Goal: Information Seeking & Learning: Learn about a topic

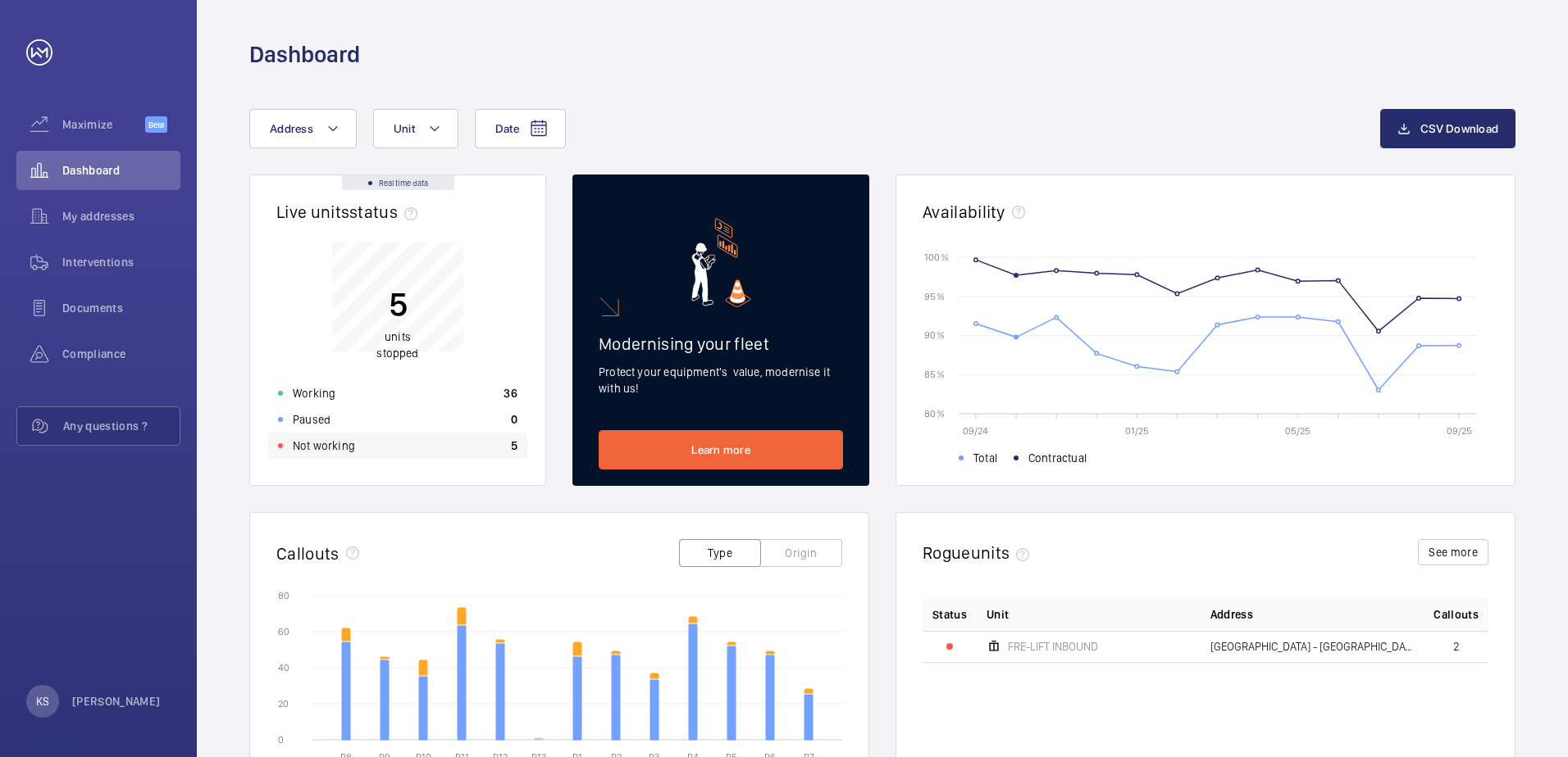
click at [375, 445] on div "Not working 5" at bounding box center [398, 445] width 260 height 26
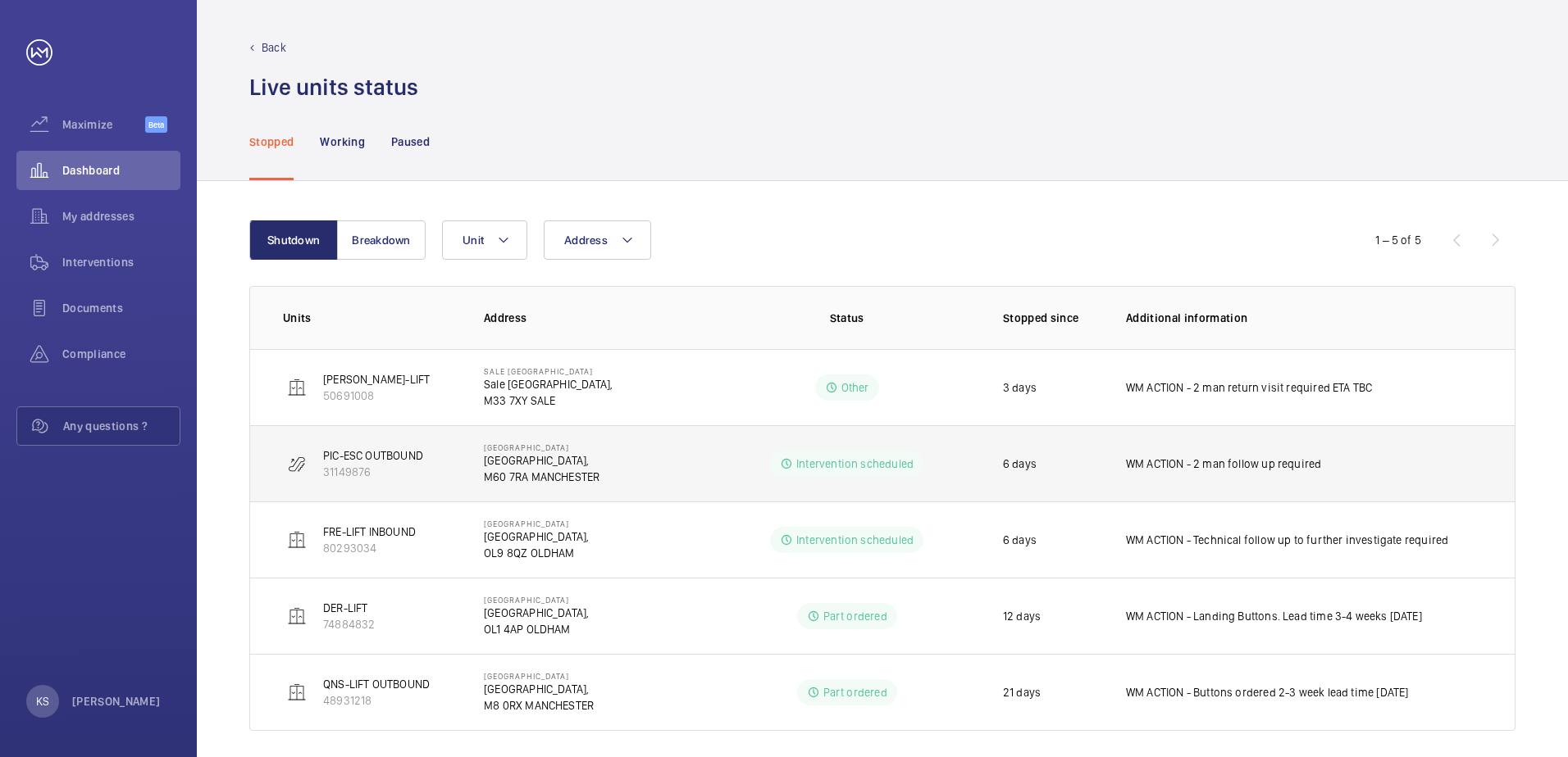
scroll to position [13, 0]
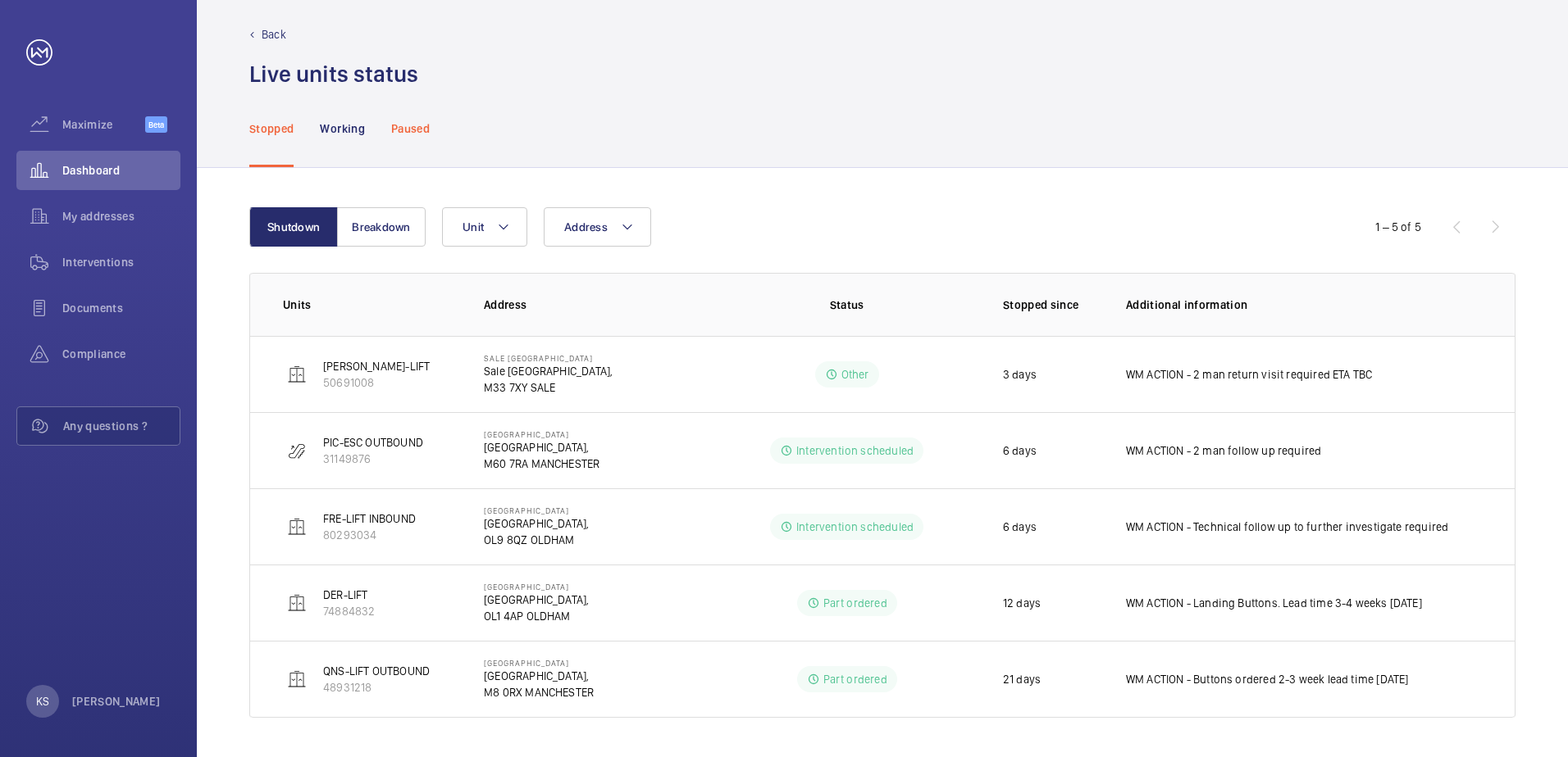
click at [414, 139] on div "Paused" at bounding box center [410, 128] width 39 height 77
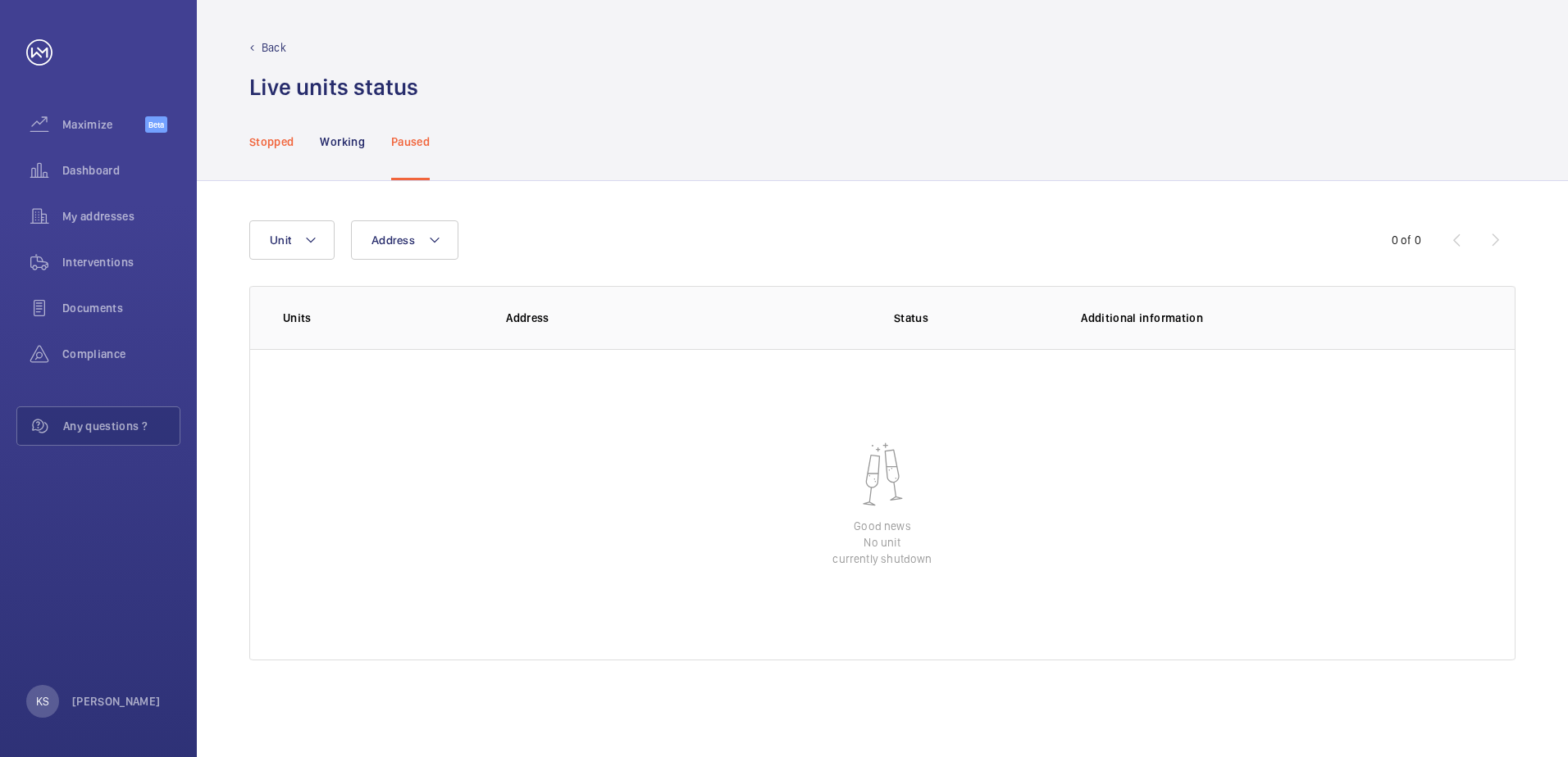
click at [276, 151] on div "Stopped" at bounding box center [271, 141] width 45 height 77
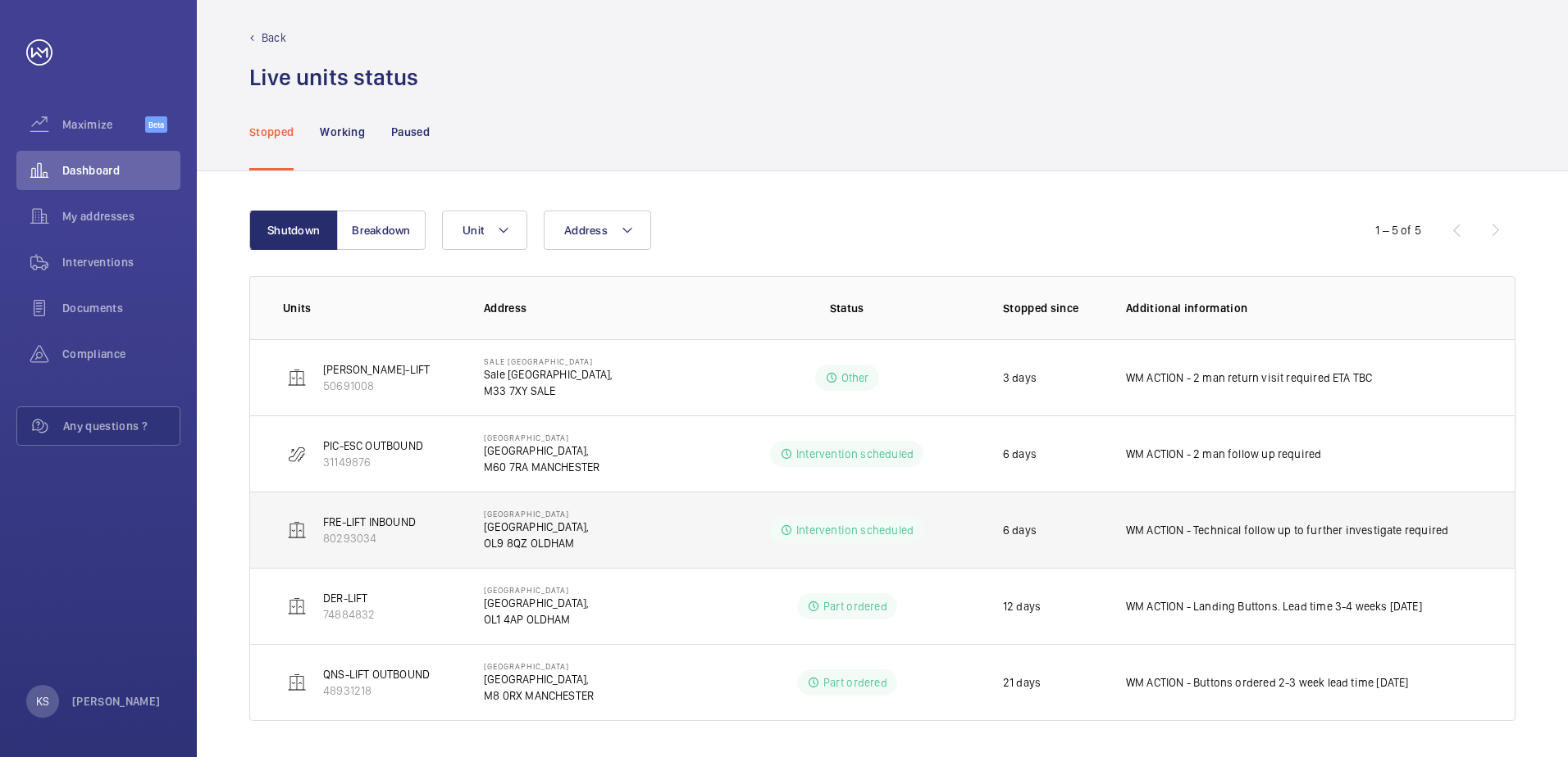
scroll to position [13, 0]
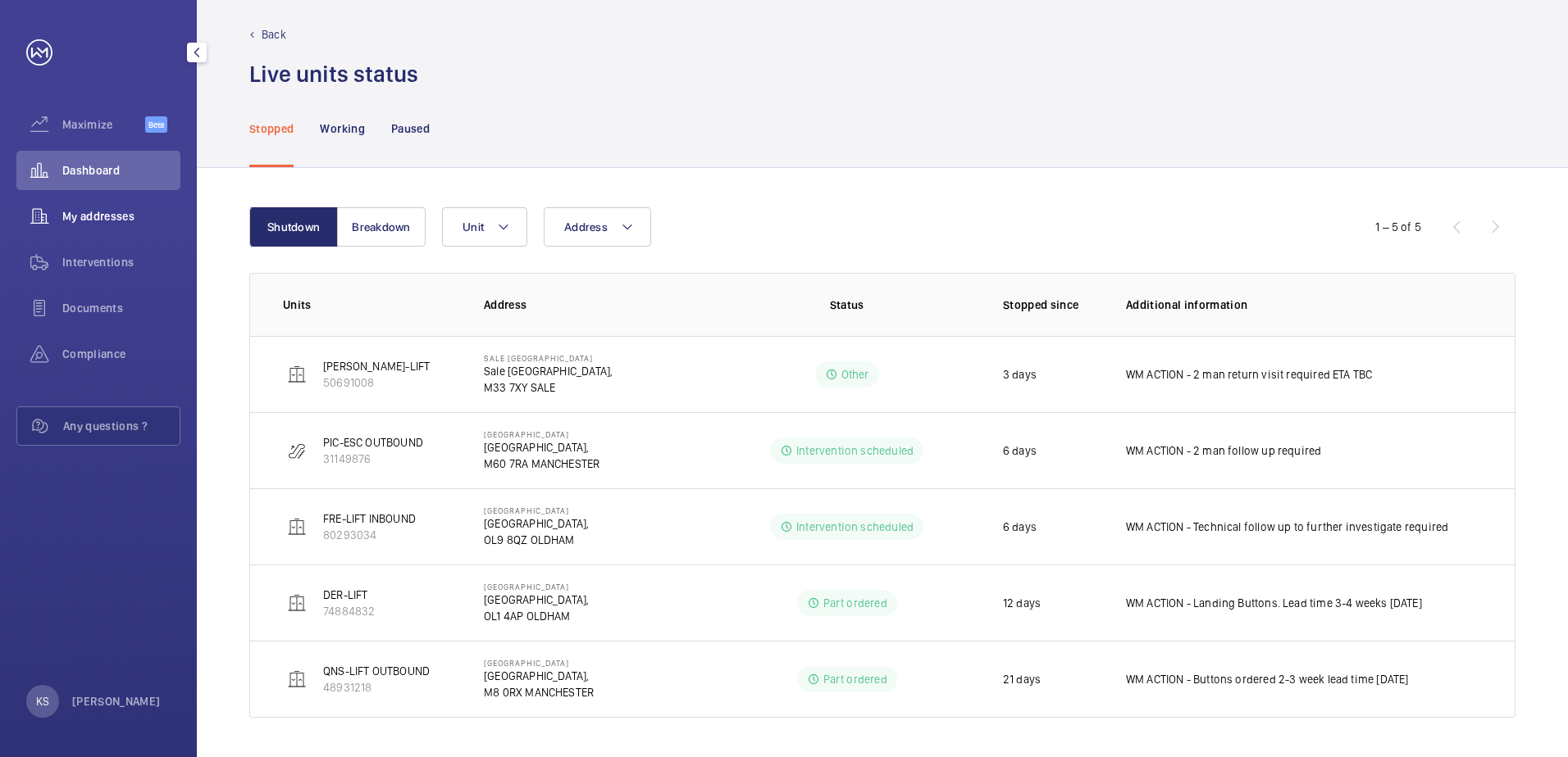
click at [147, 211] on span "My addresses" at bounding box center [121, 216] width 118 height 16
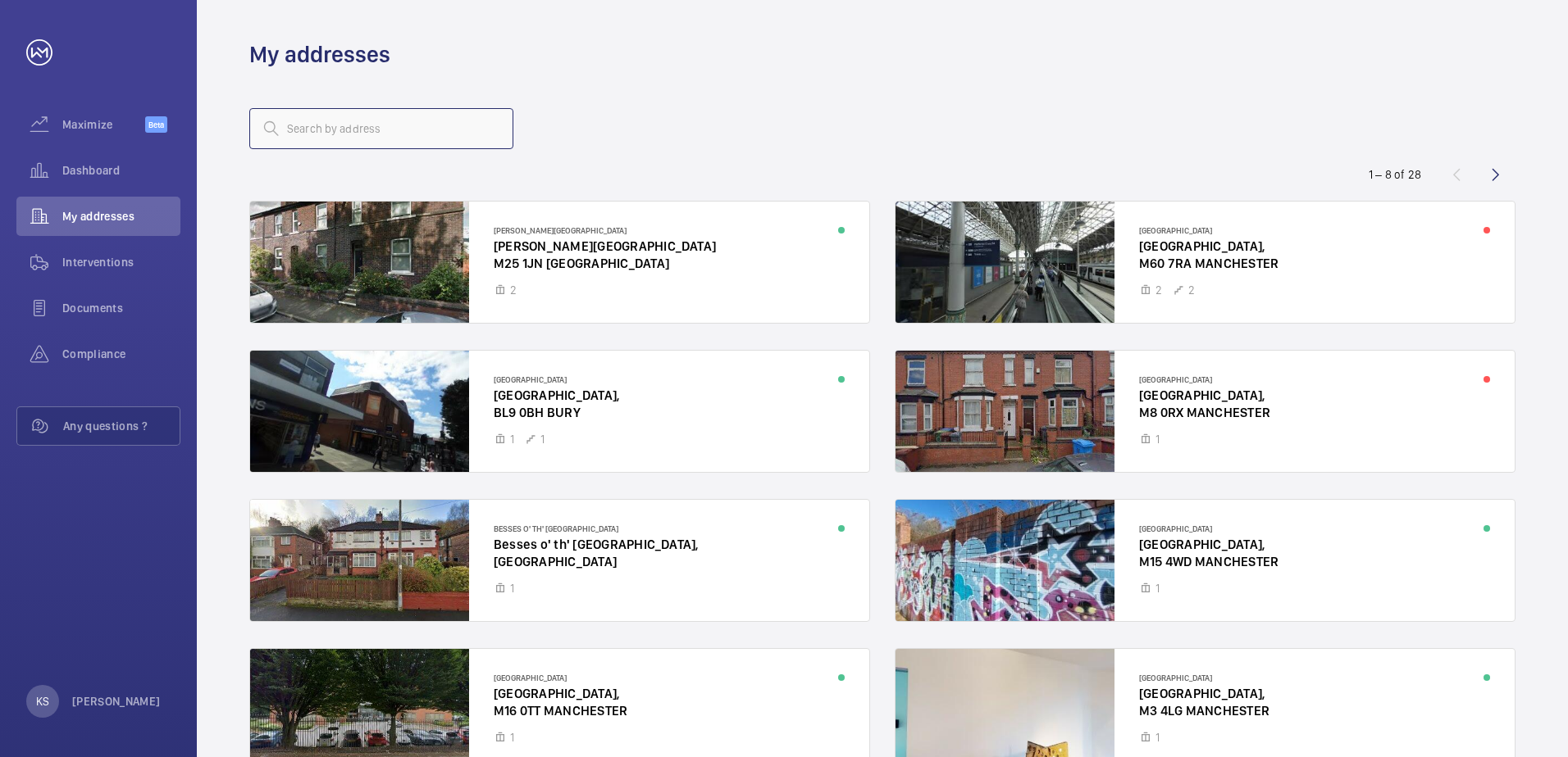
click at [443, 131] on input "text" at bounding box center [381, 128] width 264 height 41
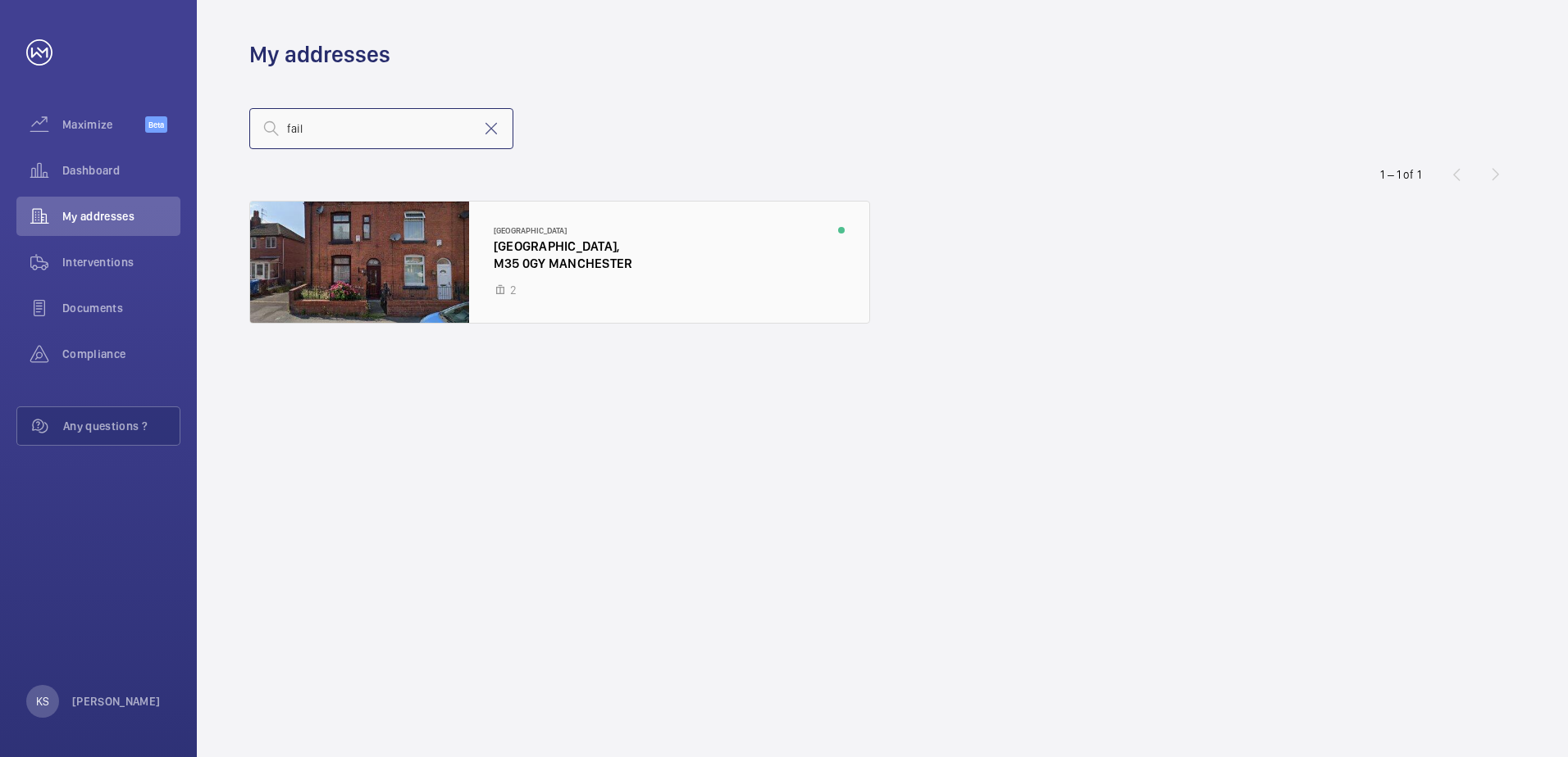
type input "fail"
click at [421, 263] on div at bounding box center [559, 262] width 619 height 121
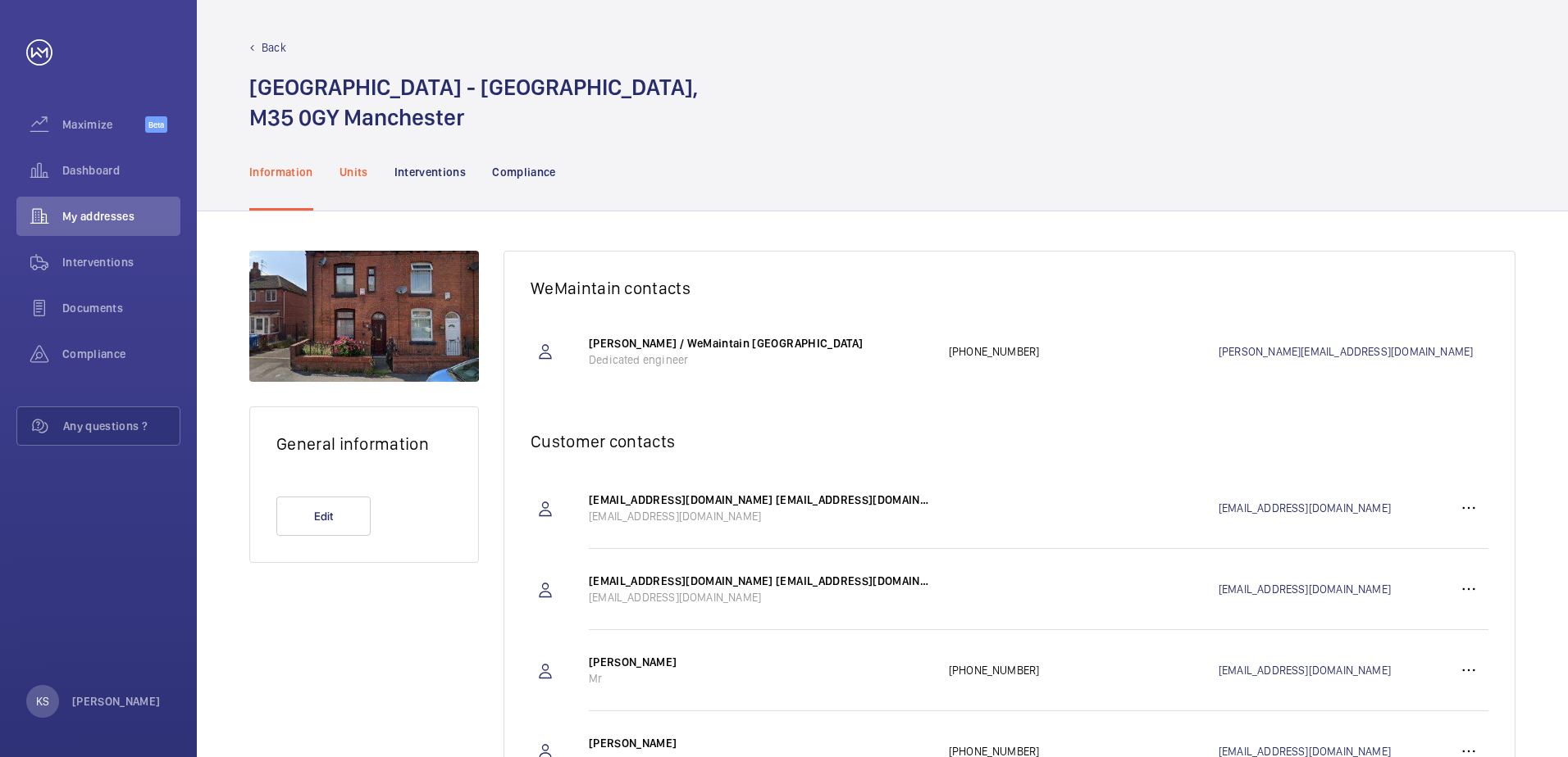
click at [361, 176] on p "Units" at bounding box center [354, 172] width 29 height 16
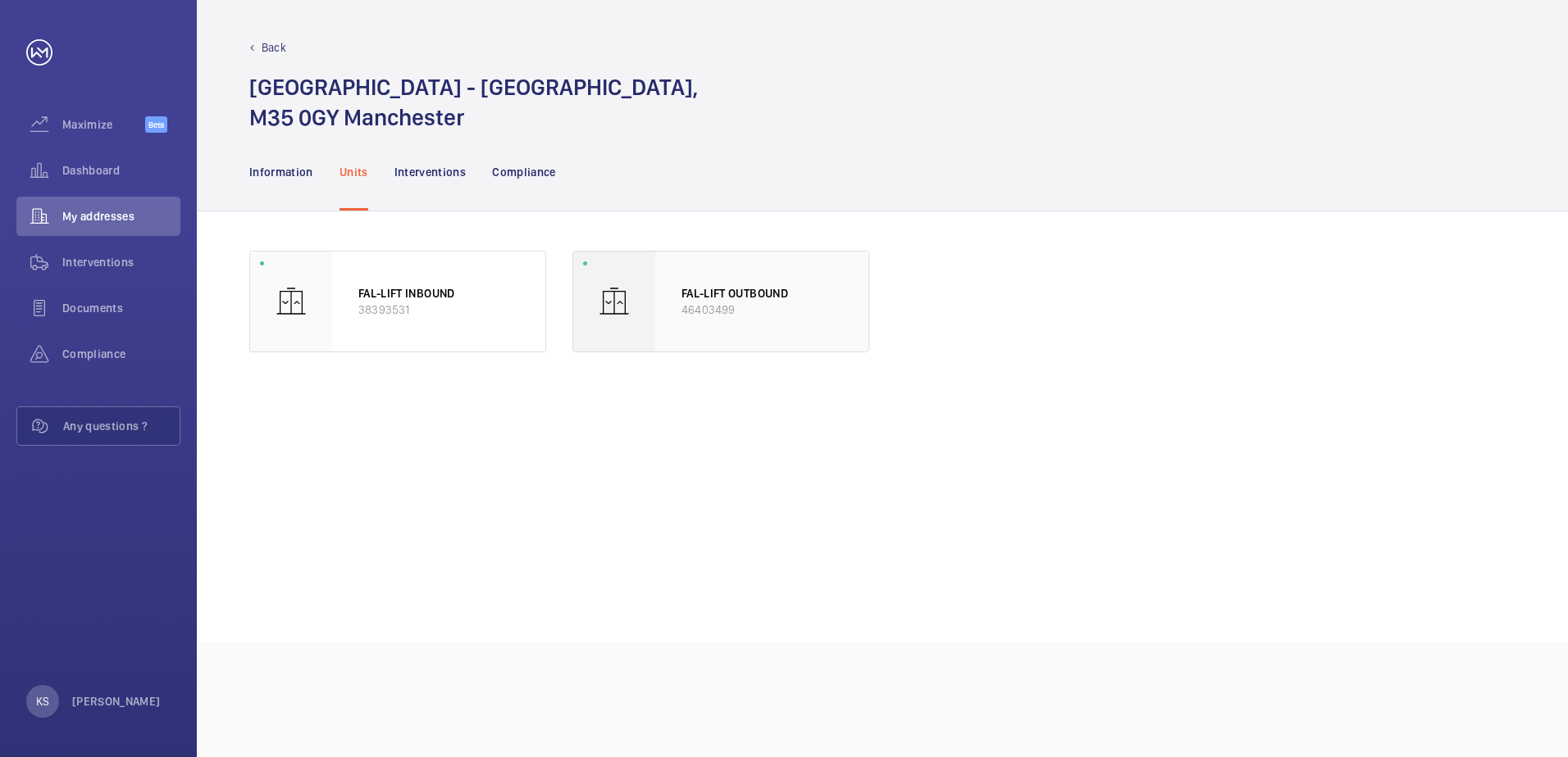
click at [756, 297] on p "FAL-LIFT OUTBOUND" at bounding box center [762, 293] width 161 height 16
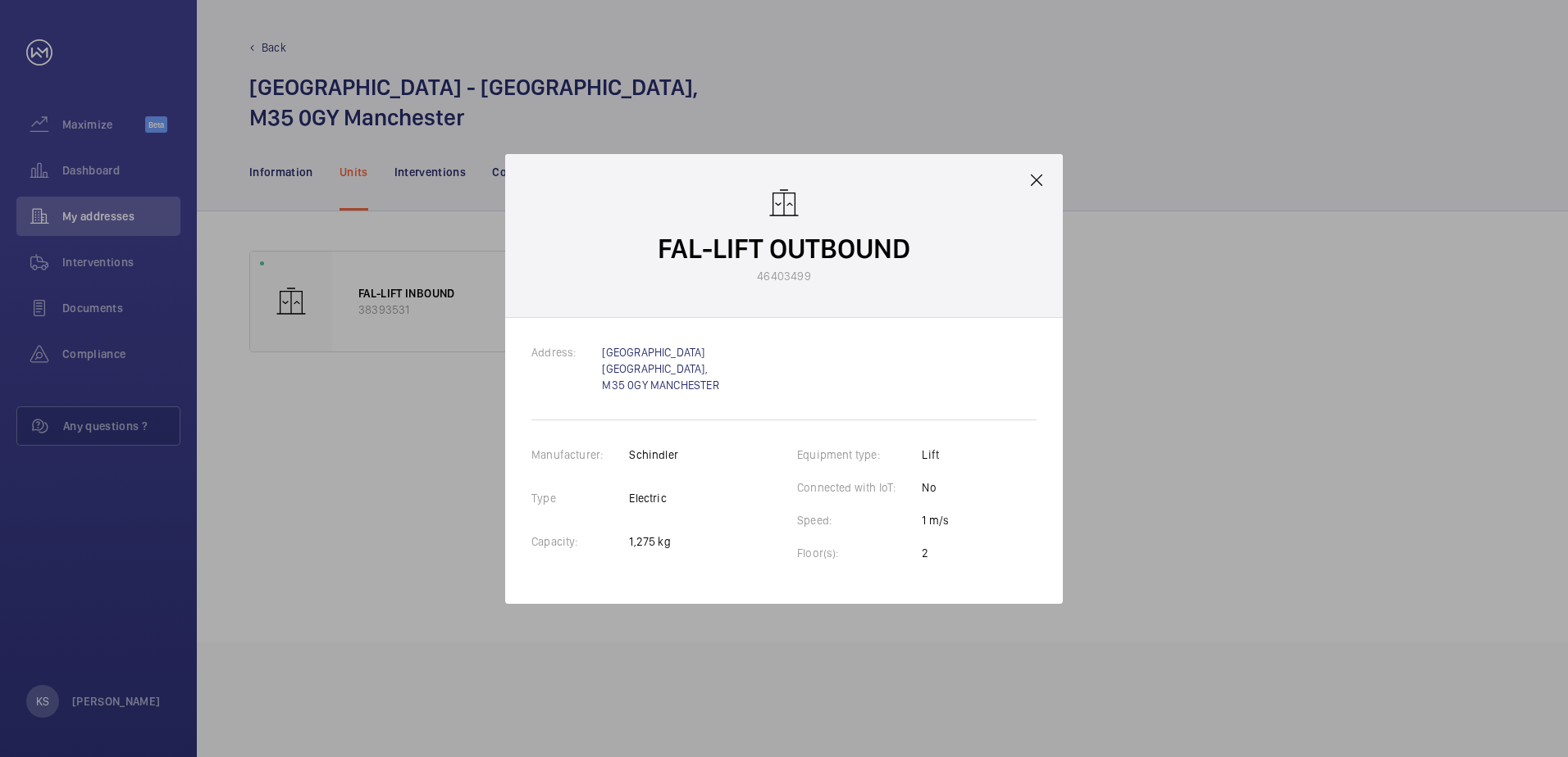
click at [994, 293] on div "FAL-LIFT OUTBOUND 46403499" at bounding box center [784, 236] width 558 height 164
click at [1063, 162] on div at bounding box center [784, 378] width 1568 height 757
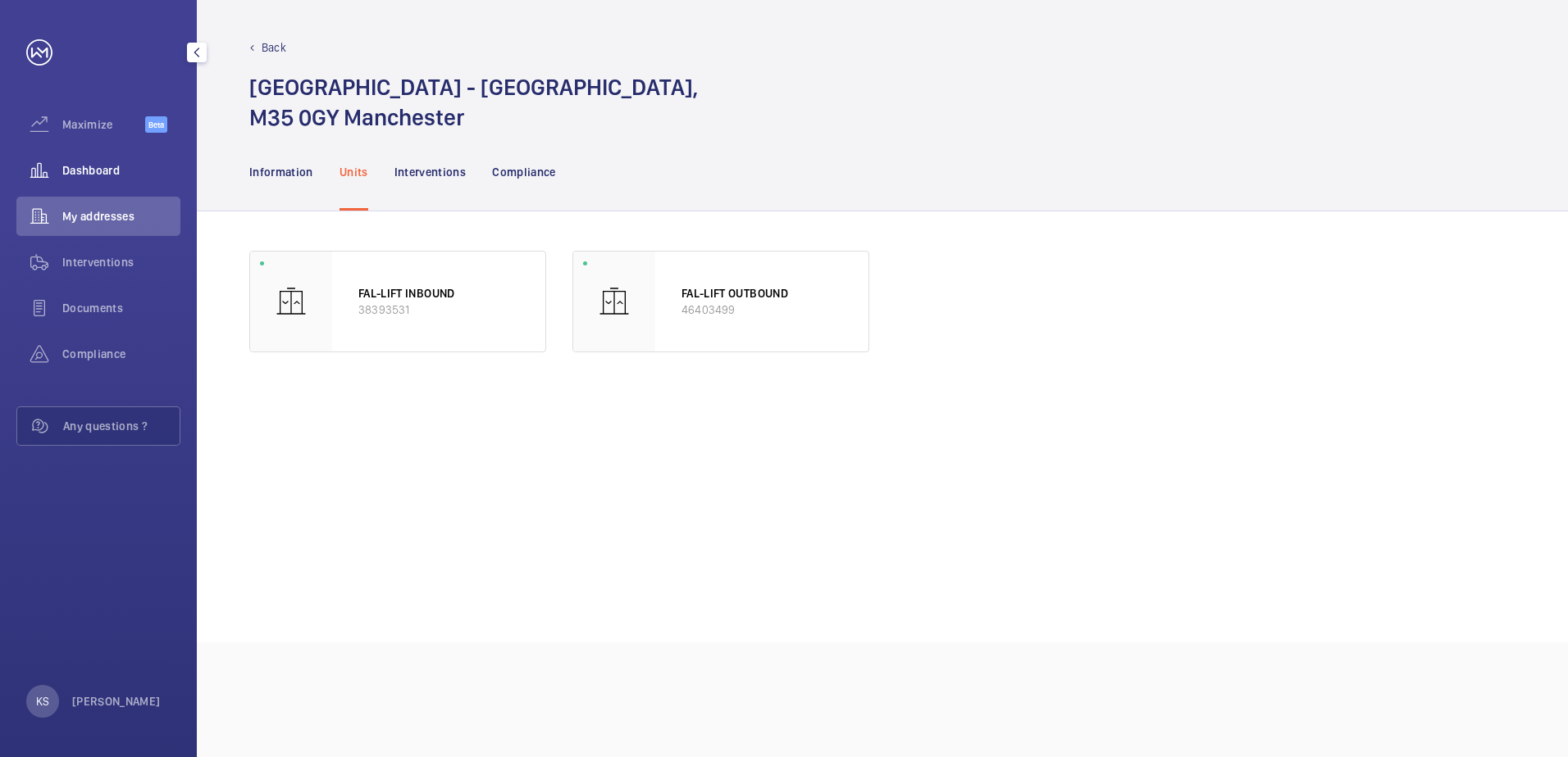
click at [121, 154] on div "Dashboard" at bounding box center [98, 170] width 164 height 40
